Goal: Information Seeking & Learning: Learn about a topic

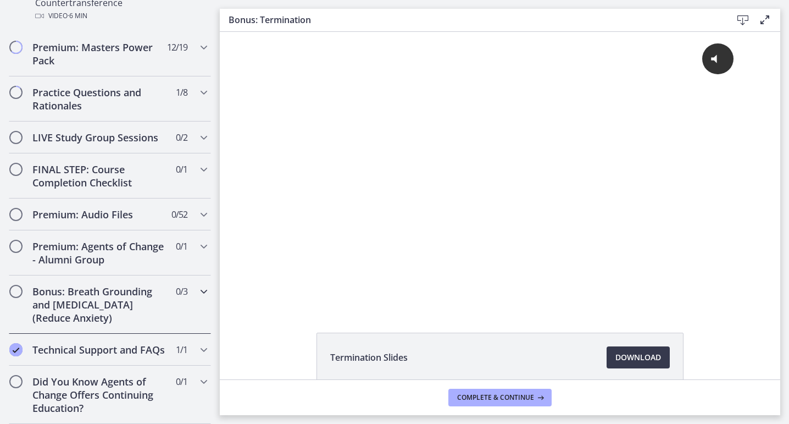
click at [53, 306] on h2 "Bonus: Breath Grounding and [MEDICAL_DATA] (Reduce Anxiety)" at bounding box center [99, 305] width 134 height 40
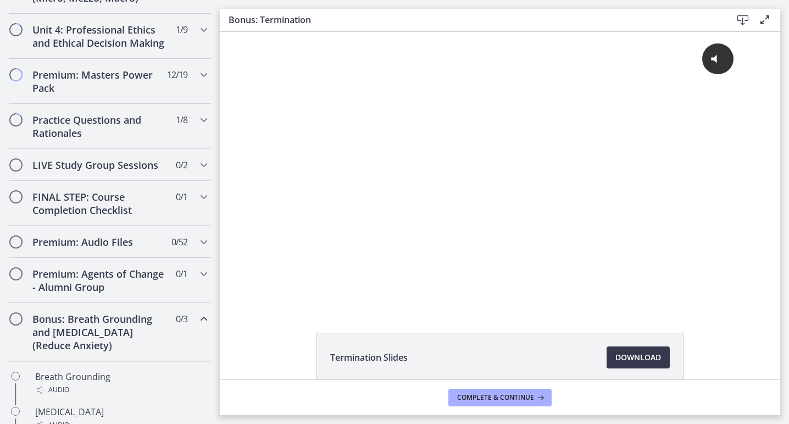
scroll to position [451, 0]
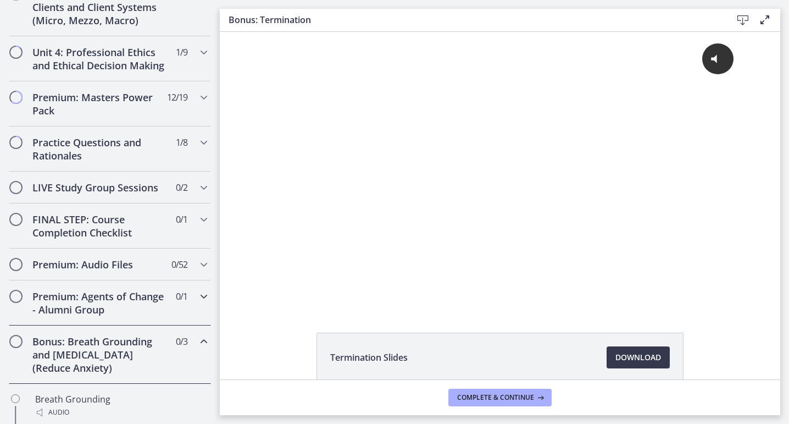
click at [80, 306] on h2 "Premium: Agents of Change - Alumni Group" at bounding box center [99, 303] width 134 height 26
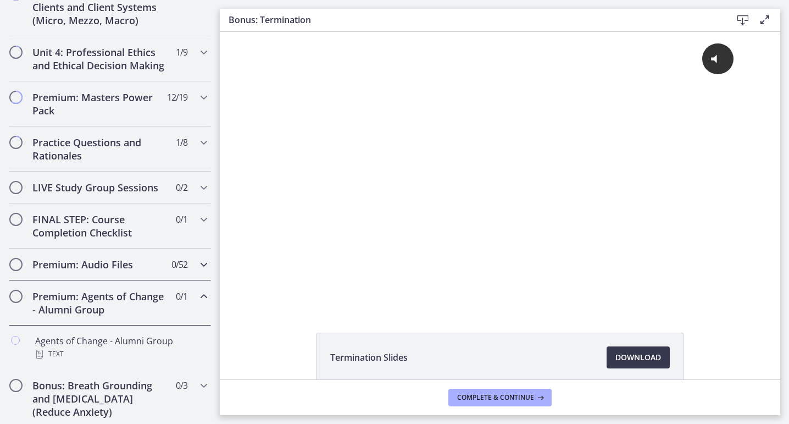
click at [90, 260] on h2 "Premium: Audio Files" at bounding box center [99, 264] width 134 height 13
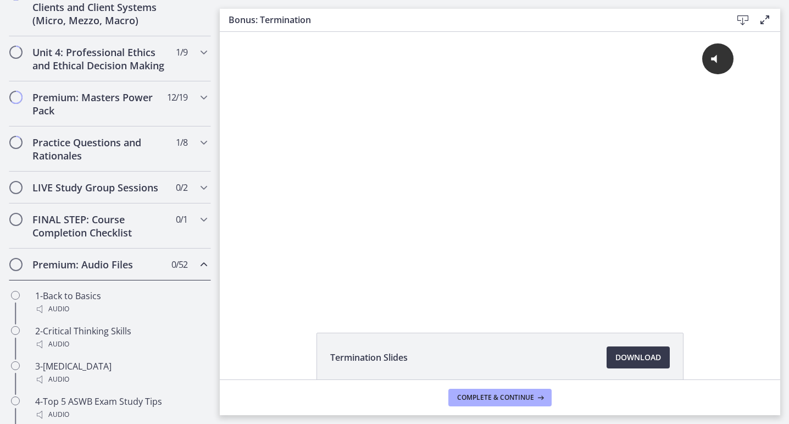
click at [91, 261] on h2 "Premium: Audio Files" at bounding box center [99, 264] width 134 height 13
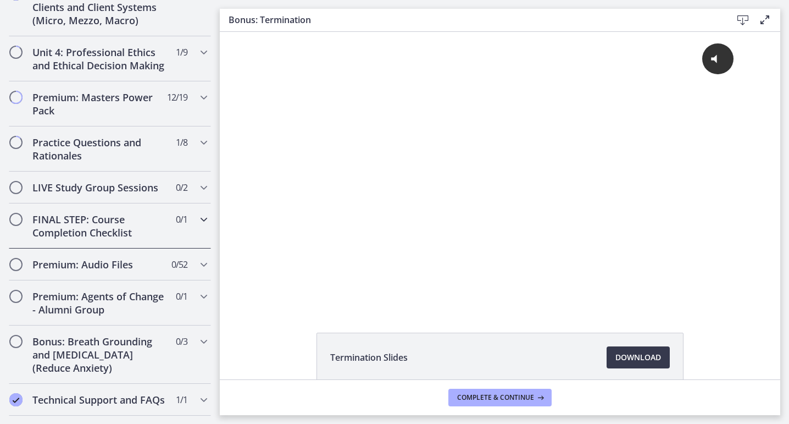
click at [98, 221] on h2 "FINAL STEP: Course Completion Checklist" at bounding box center [99, 226] width 134 height 26
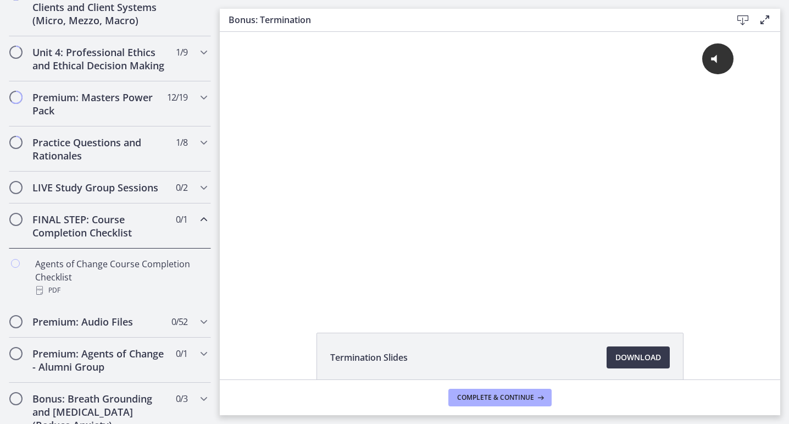
click at [98, 221] on h2 "FINAL STEP: Course Completion Checklist" at bounding box center [99, 226] width 134 height 26
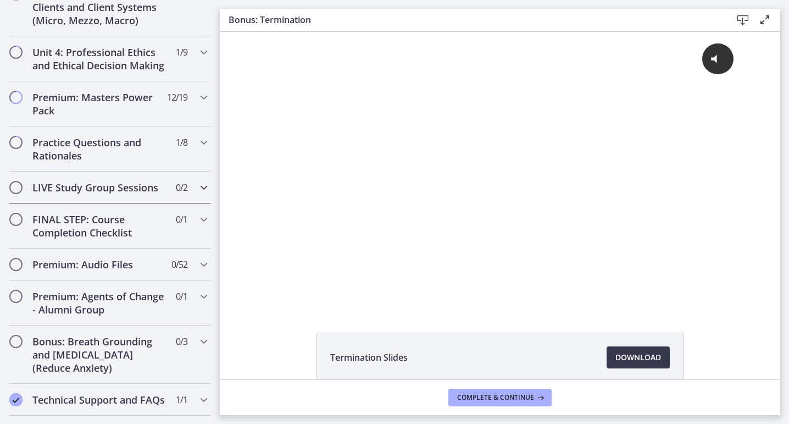
click at [107, 186] on h2 "LIVE Study Group Sessions" at bounding box center [99, 187] width 134 height 13
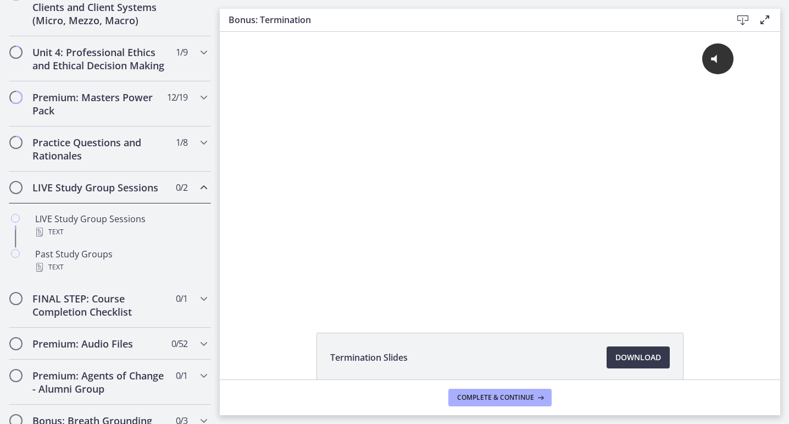
click at [107, 186] on h2 "LIVE Study Group Sessions" at bounding box center [99, 187] width 134 height 13
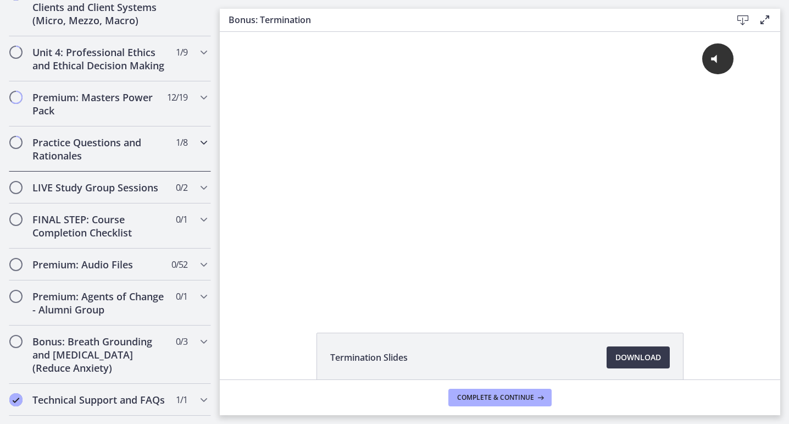
click at [118, 158] on h2 "Practice Questions and Rationales" at bounding box center [99, 149] width 134 height 26
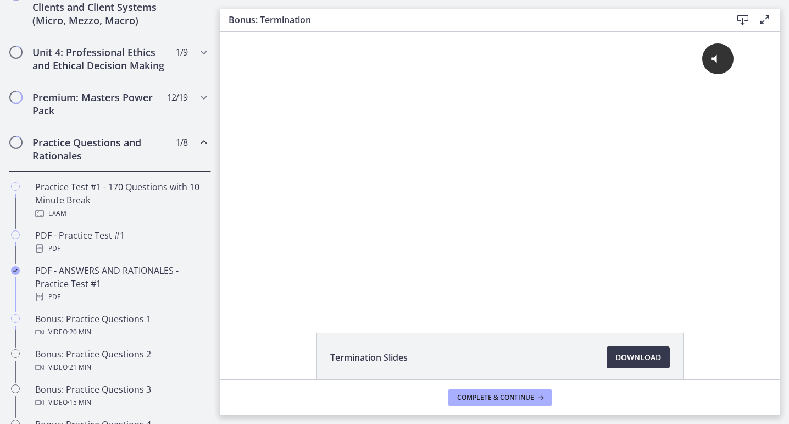
click at [118, 158] on h2 "Practice Questions and Rationales" at bounding box center [99, 149] width 134 height 26
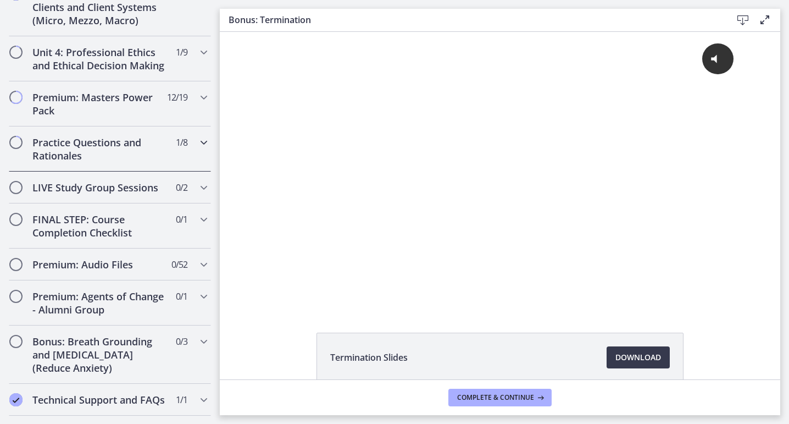
click at [118, 158] on h2 "Practice Questions and Rationales" at bounding box center [99, 149] width 134 height 26
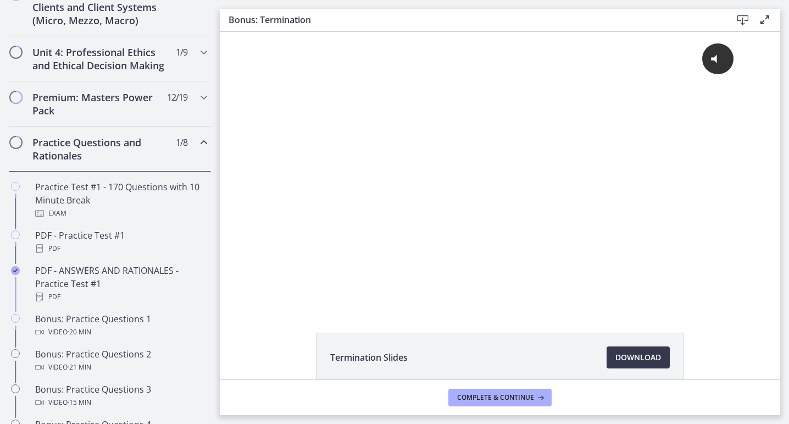
click at [116, 151] on h2 "Practice Questions and Rationales" at bounding box center [99, 149] width 134 height 26
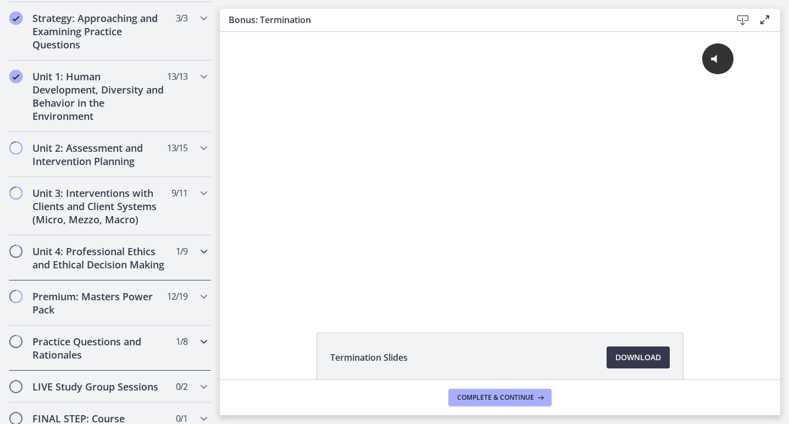
scroll to position [247, 0]
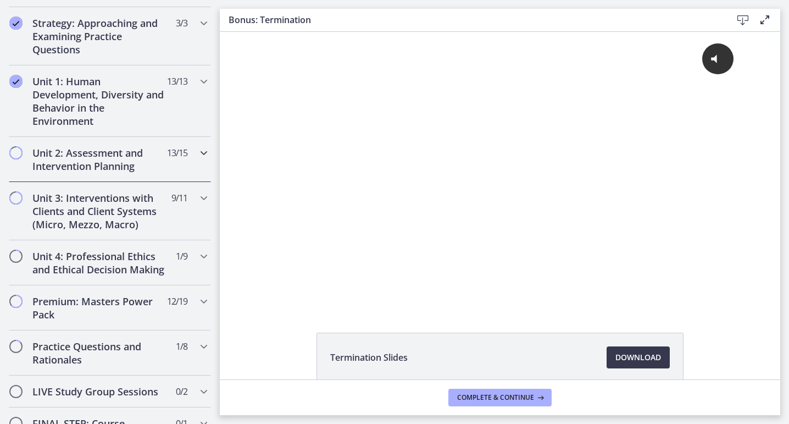
click at [124, 174] on div "Unit 2: Assessment and Intervention Planning 13 / 15 Completed" at bounding box center [110, 159] width 202 height 45
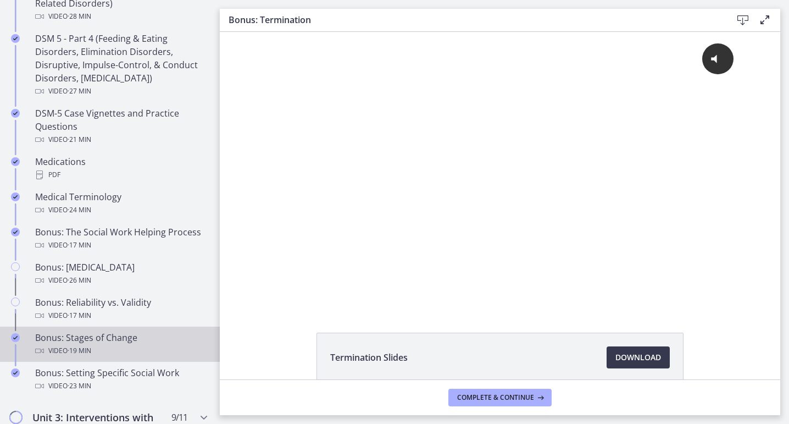
scroll to position [788, 0]
